Goal: Task Accomplishment & Management: Manage account settings

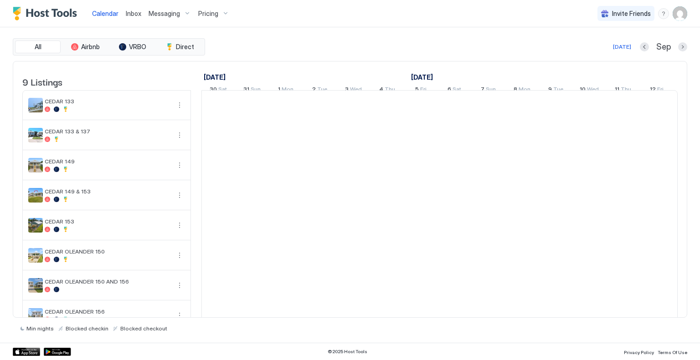
scroll to position [0, 506]
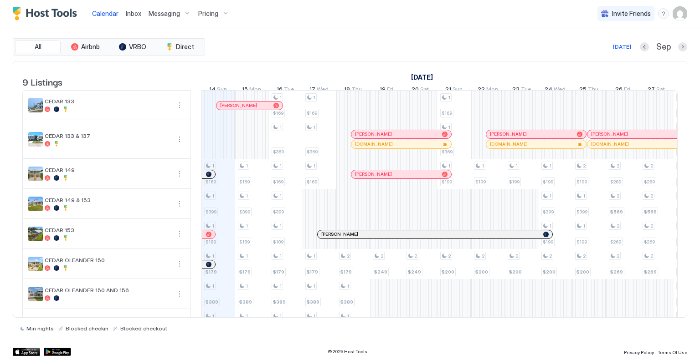
click at [678, 20] on img "User profile" at bounding box center [679, 13] width 15 height 15
click at [278, 8] on div at bounding box center [350, 180] width 700 height 360
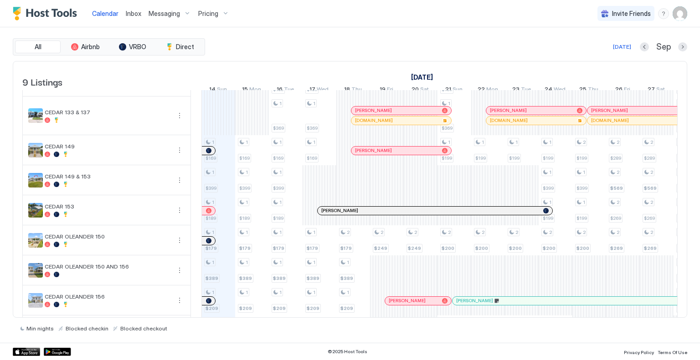
scroll to position [0, 0]
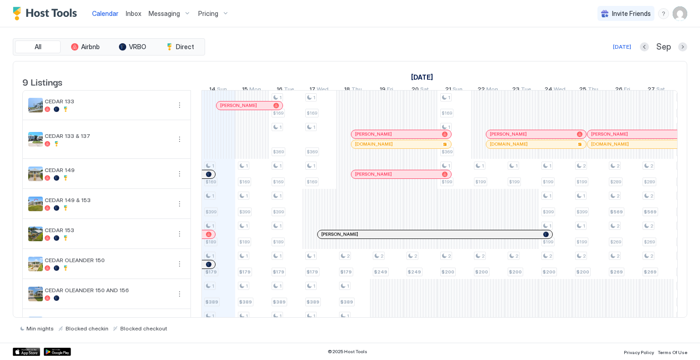
click at [55, 8] on img "Host Tools Logo" at bounding box center [47, 14] width 68 height 14
click at [680, 13] on img "User profile" at bounding box center [679, 13] width 15 height 15
click at [606, 67] on div "Logout" at bounding box center [629, 66] width 108 height 8
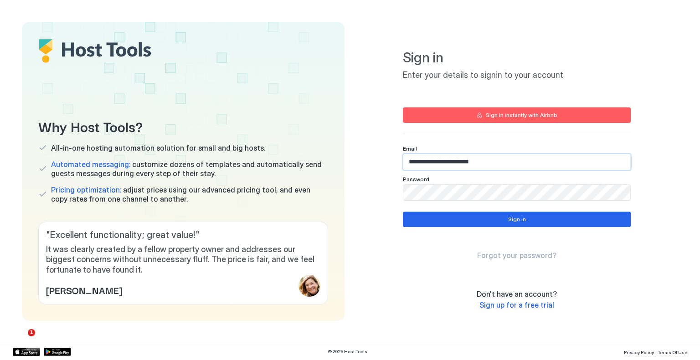
click at [519, 161] on input "**********" at bounding box center [516, 161] width 227 height 15
type input "**********"
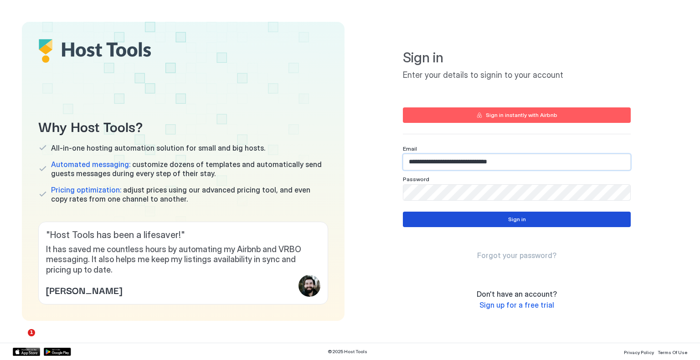
click at [501, 220] on button "Sign in" at bounding box center [517, 219] width 228 height 15
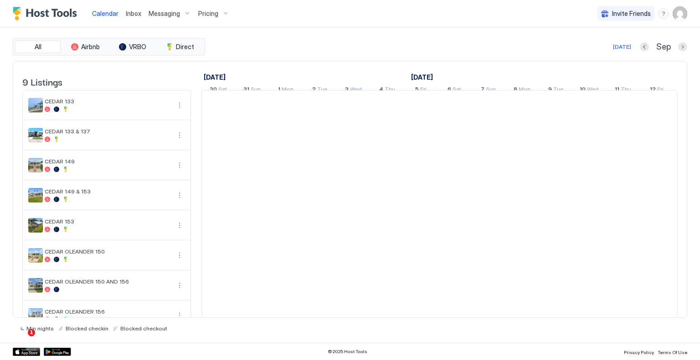
scroll to position [0, 506]
click at [676, 17] on img "User profile" at bounding box center [679, 13] width 15 height 15
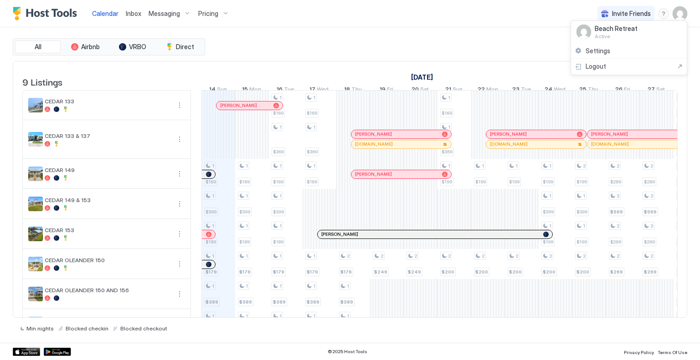
click at [370, 36] on div at bounding box center [350, 180] width 700 height 360
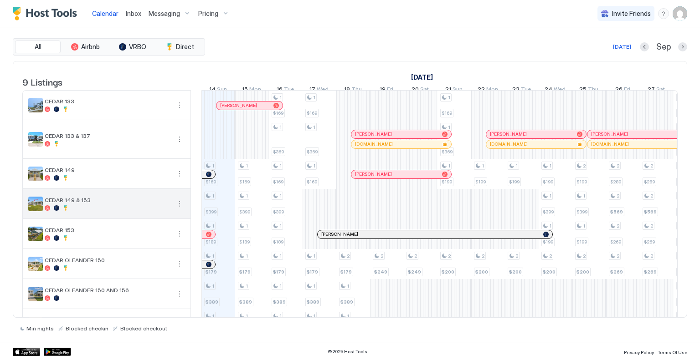
scroll to position [64, 0]
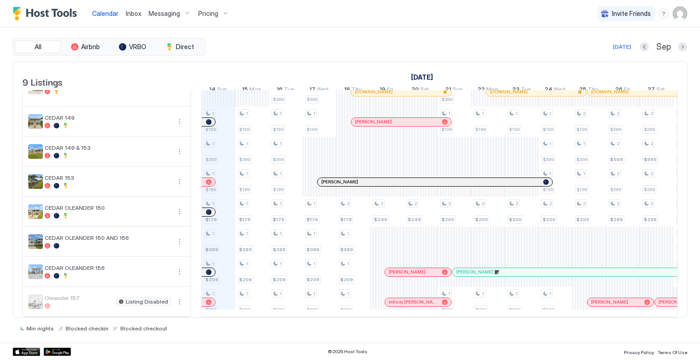
click at [91, 303] on div at bounding box center [79, 305] width 68 height 5
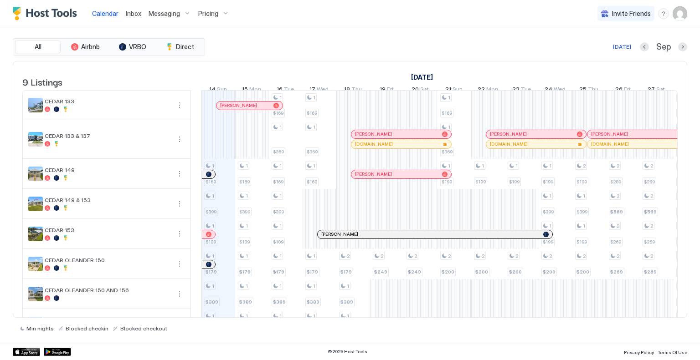
click at [128, 15] on span "Inbox" at bounding box center [133, 14] width 15 height 8
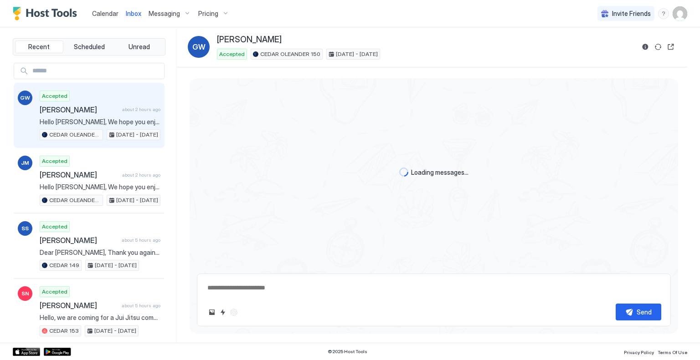
scroll to position [942, 0]
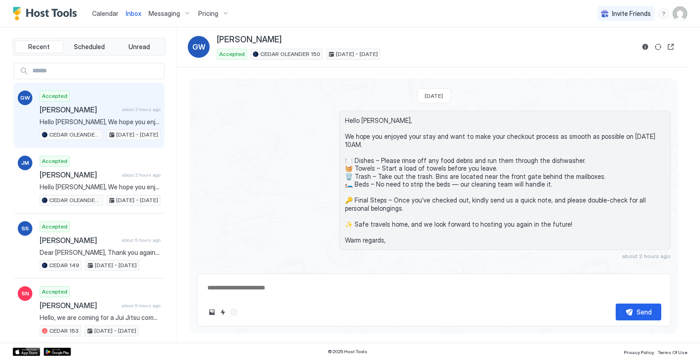
click at [172, 14] on span "Messaging" at bounding box center [164, 14] width 31 height 8
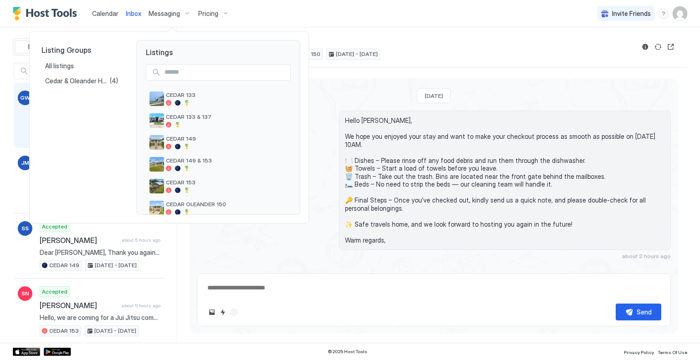
click at [676, 15] on div at bounding box center [350, 180] width 700 height 360
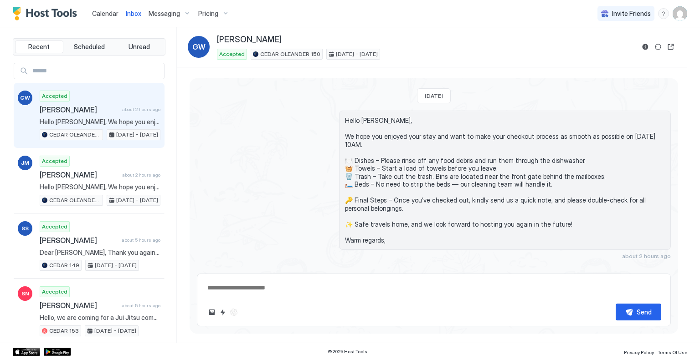
click at [681, 12] on img "User profile" at bounding box center [679, 13] width 15 height 15
click at [618, 51] on div "Settings" at bounding box center [629, 51] width 116 height 16
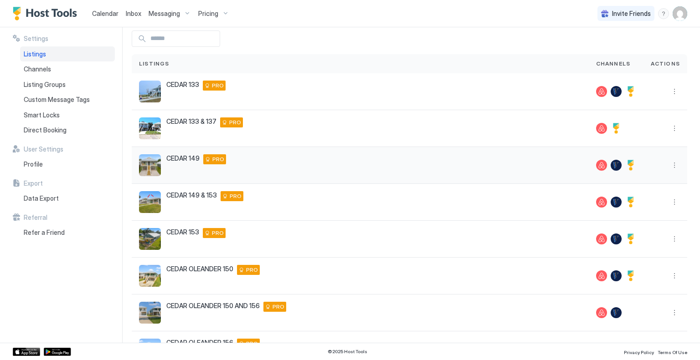
scroll to position [112, 0]
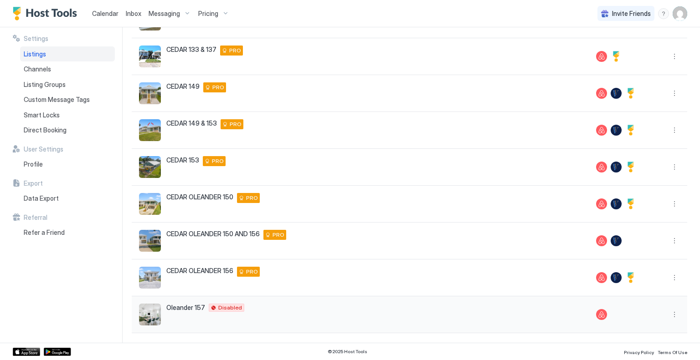
click at [311, 321] on div "Oleander 157 157 Oleander Drive Gulfport Mississippi 39507 United States Disabl…" at bounding box center [360, 315] width 442 height 22
click at [670, 312] on button "More options" at bounding box center [674, 314] width 11 height 11
click at [80, 296] on div at bounding box center [350, 180] width 700 height 360
click at [77, 276] on div "Settings Listings Channels Listing Groups Custom Message Tags Smart Locks Direc…" at bounding box center [67, 185] width 109 height 316
click at [259, 339] on div "Settings Home Settings Listings Listings Channels Actions CEDAR 133 133 West Ce…" at bounding box center [416, 185] width 568 height 316
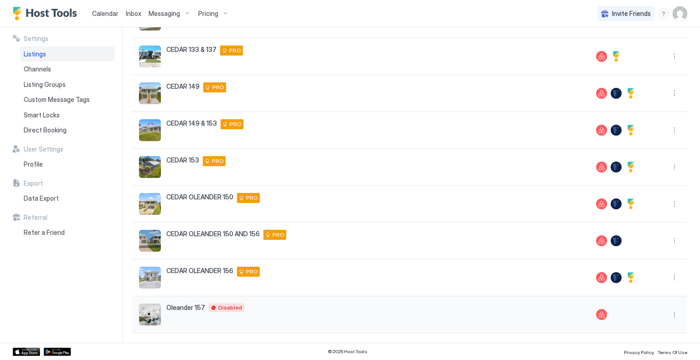
click at [265, 315] on div "Oleander 157 157 Oleander Drive Gulfport Mississippi 39507 United States Disabl…" at bounding box center [360, 315] width 442 height 22
click at [669, 314] on button "More options" at bounding box center [674, 314] width 11 height 11
click at [652, 302] on span "Listing Settings" at bounding box center [651, 300] width 41 height 7
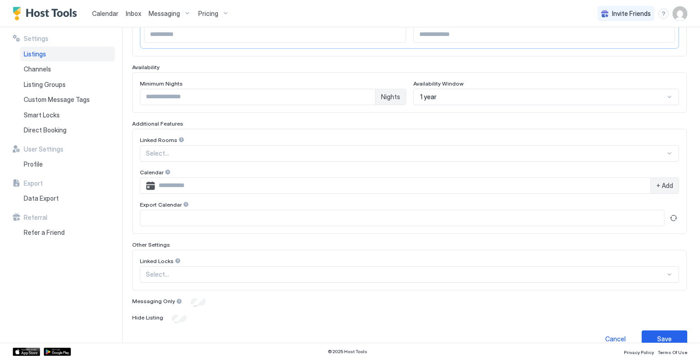
scroll to position [224, 0]
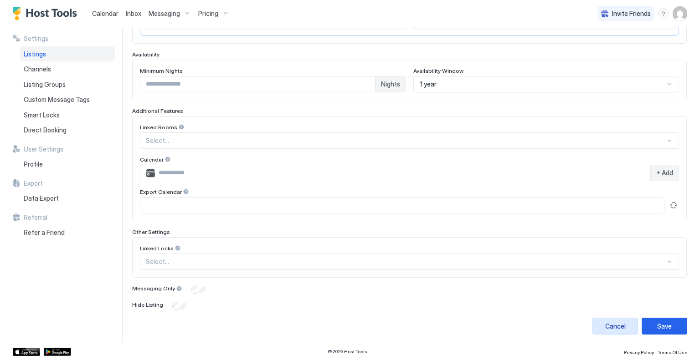
click at [611, 323] on div "Cancel" at bounding box center [615, 327] width 21 height 10
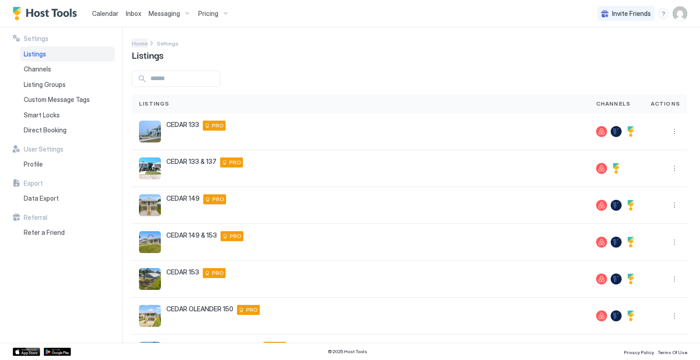
click at [144, 44] on span "Home" at bounding box center [140, 43] width 16 height 7
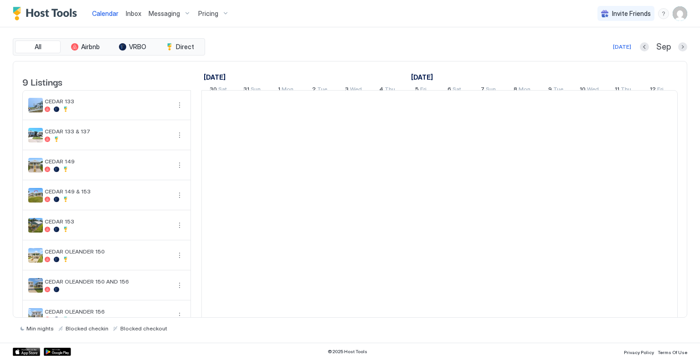
scroll to position [0, 506]
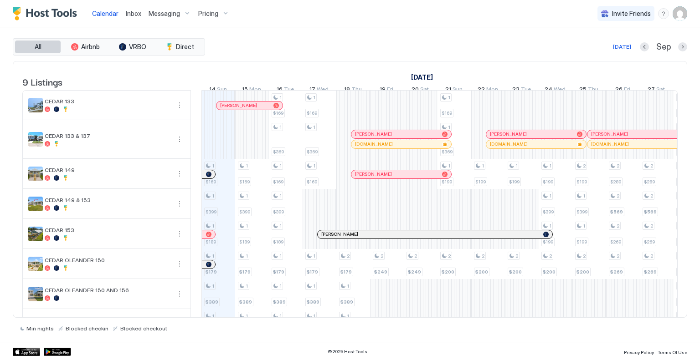
click at [31, 49] on button "All" at bounding box center [38, 47] width 46 height 13
click at [111, 46] on button "VRBO" at bounding box center [133, 47] width 46 height 13
click at [56, 48] on button "All" at bounding box center [38, 47] width 46 height 13
click at [62, 10] on img "Host Tools Logo" at bounding box center [47, 14] width 68 height 14
click at [185, 14] on div "Messaging" at bounding box center [170, 13] width 50 height 15
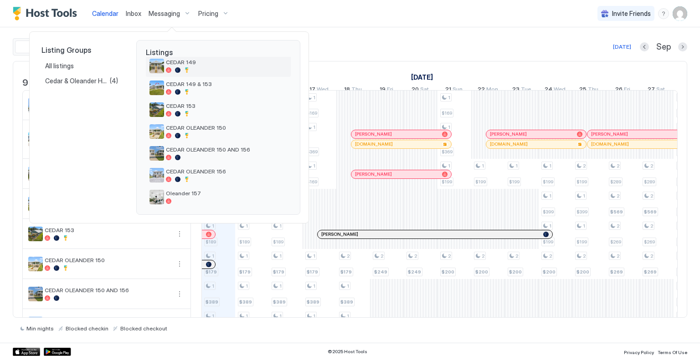
scroll to position [79, 0]
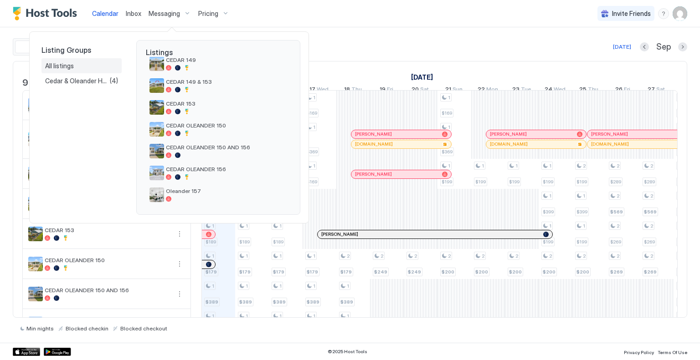
click at [86, 69] on div "All listings" at bounding box center [81, 66] width 73 height 8
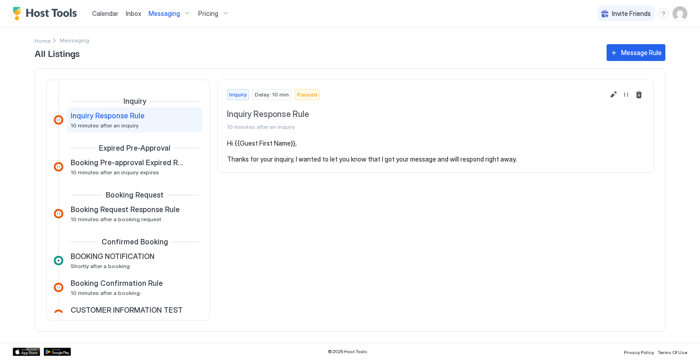
click at [230, 13] on div "Pricing" at bounding box center [214, 13] width 38 height 15
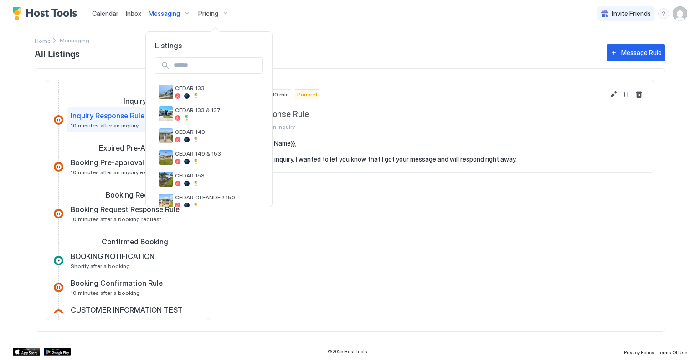
click at [296, 20] on div at bounding box center [350, 180] width 700 height 360
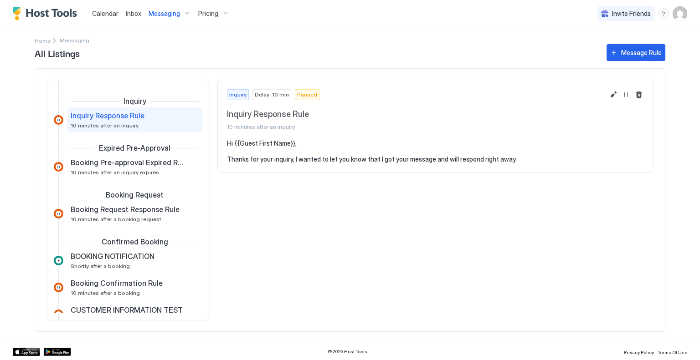
click at [685, 12] on img "User profile" at bounding box center [679, 13] width 15 height 15
click at [613, 48] on div "Settings" at bounding box center [629, 51] width 116 height 16
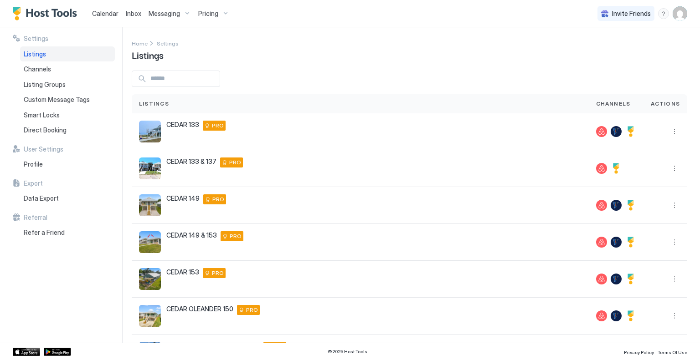
click at [681, 18] on img "User profile" at bounding box center [679, 13] width 15 height 15
click at [613, 33] on span "Active" at bounding box center [616, 36] width 43 height 7
click at [357, 73] on div at bounding box center [350, 180] width 700 height 360
click at [508, 79] on div at bounding box center [409, 79] width 555 height 16
click at [676, 11] on img "User profile" at bounding box center [679, 13] width 15 height 15
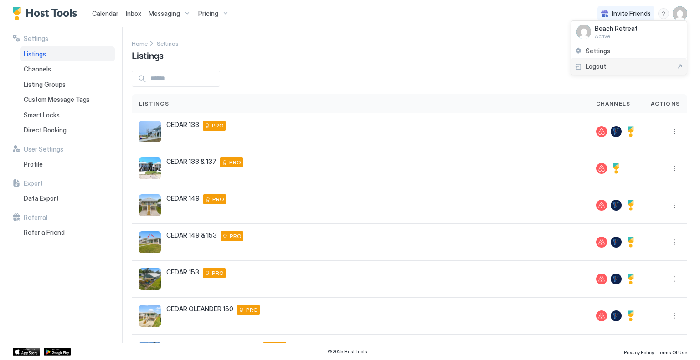
click at [625, 69] on div "Logout" at bounding box center [629, 66] width 108 height 8
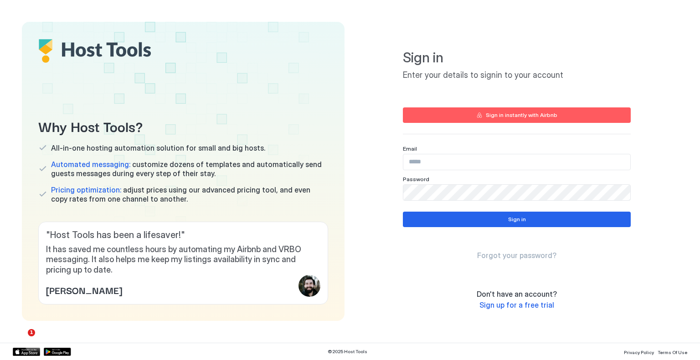
type input "**********"
click at [550, 162] on input "**********" at bounding box center [516, 161] width 227 height 15
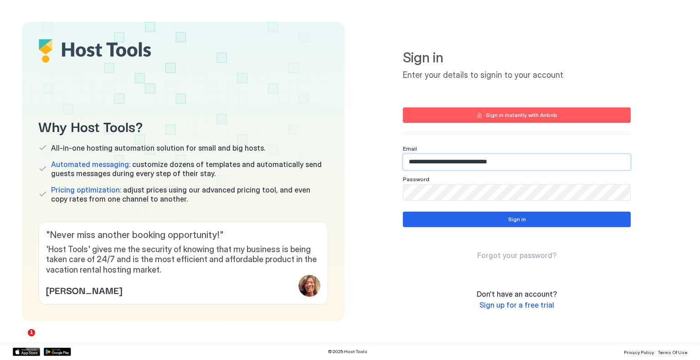
click at [542, 162] on input "**********" at bounding box center [516, 161] width 227 height 15
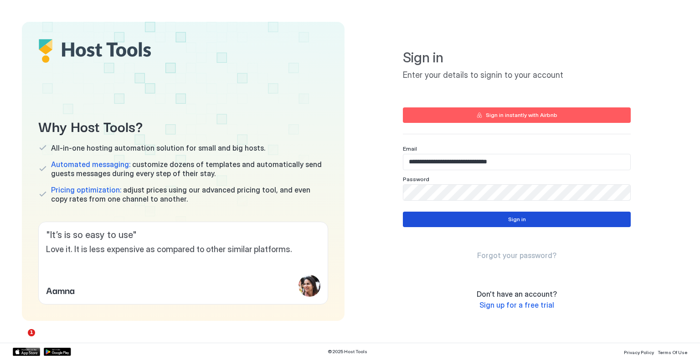
click at [513, 220] on div "Sign in" at bounding box center [517, 220] width 18 height 8
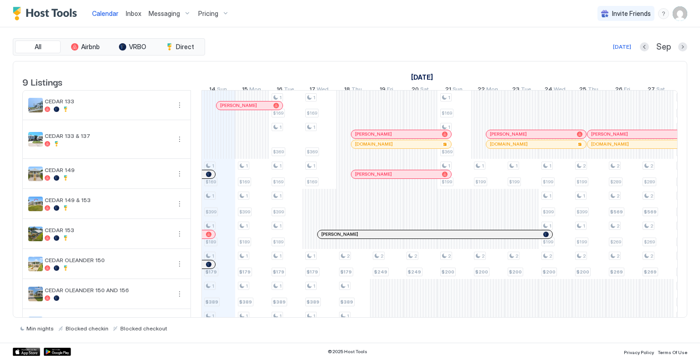
click at [686, 12] on img "User profile" at bounding box center [679, 13] width 15 height 15
click at [638, 56] on div "Settings" at bounding box center [629, 51] width 116 height 16
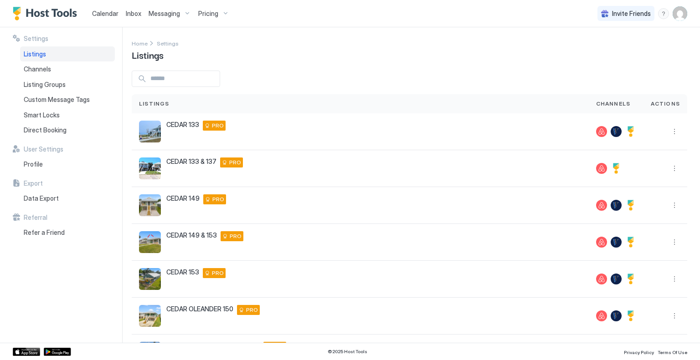
click at [675, 18] on img "User profile" at bounding box center [679, 13] width 15 height 15
click at [434, 56] on div at bounding box center [350, 180] width 700 height 360
click at [31, 168] on span "Profile" at bounding box center [33, 164] width 19 height 8
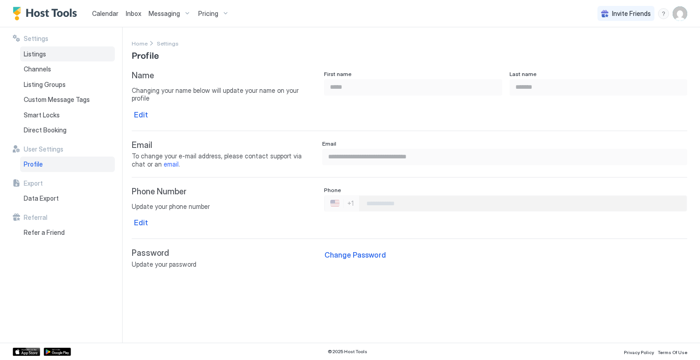
click at [49, 58] on div "Listings" at bounding box center [67, 53] width 95 height 15
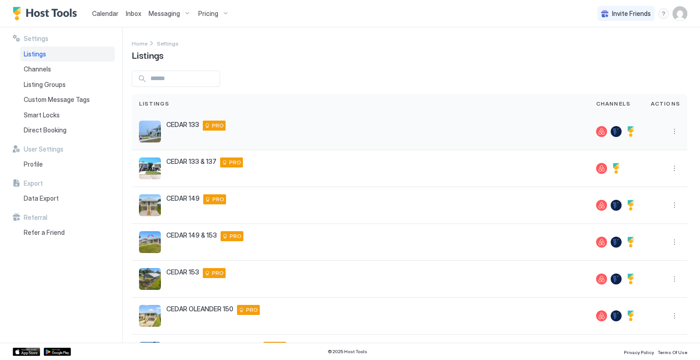
scroll to position [112, 0]
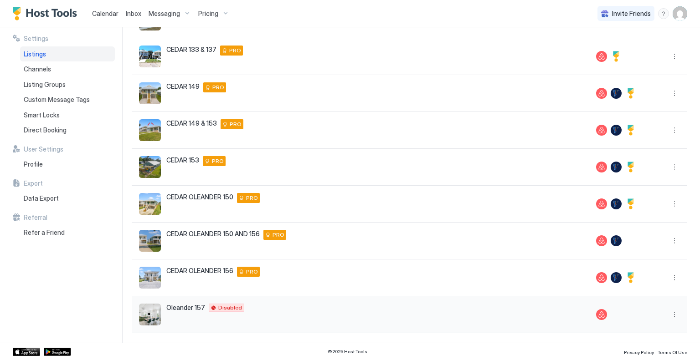
click at [415, 306] on div "Oleander 157 157 Oleander Drive Gulfport Mississippi 39507 United States Disabl…" at bounding box center [360, 315] width 442 height 22
click at [669, 311] on button "More options" at bounding box center [674, 314] width 11 height 11
click at [678, 16] on div at bounding box center [350, 180] width 700 height 360
click at [683, 18] on img "User profile" at bounding box center [679, 13] width 15 height 15
click at [603, 68] on span "Logout" at bounding box center [595, 66] width 21 height 8
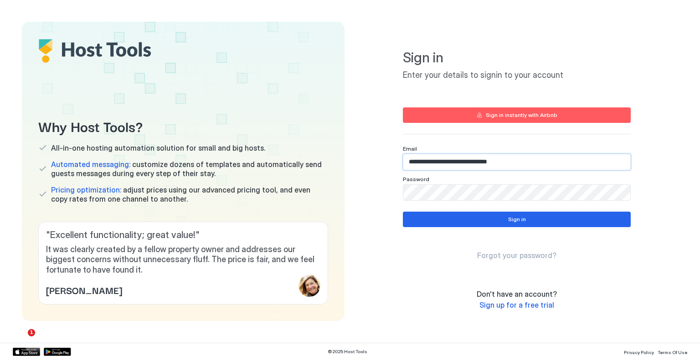
click at [500, 158] on input "**********" at bounding box center [516, 161] width 227 height 15
type input "**********"
click at [502, 222] on button "Sign in" at bounding box center [517, 219] width 228 height 15
